Goal: Complete application form

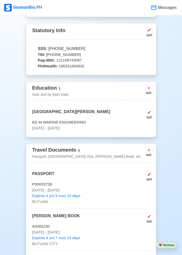
scroll to position [279, 0]
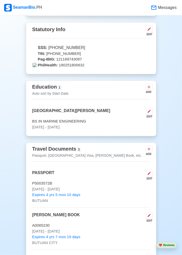
click at [127, 127] on p "[DATE] - [DATE]" at bounding box center [90, 127] width 117 height 6
select select "June"
select select "2009"
select select "March"
select select "2012"
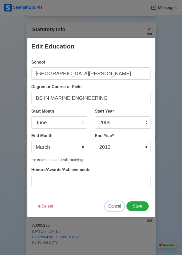
click at [112, 208] on span "Cancel" at bounding box center [114, 206] width 13 height 4
select select
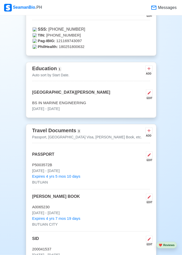
scroll to position [303, 0]
